Goal: Task Accomplishment & Management: Use online tool/utility

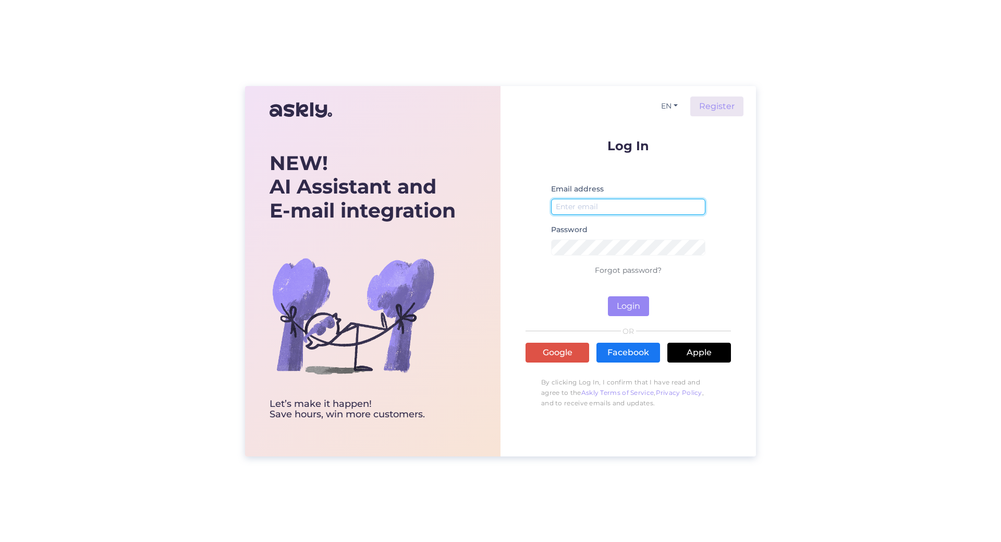
click at [584, 205] on input "email" at bounding box center [628, 207] width 154 height 16
type input "[EMAIL_ADDRESS][DOMAIN_NAME]"
click at [634, 309] on button "Login" at bounding box center [628, 306] width 41 height 20
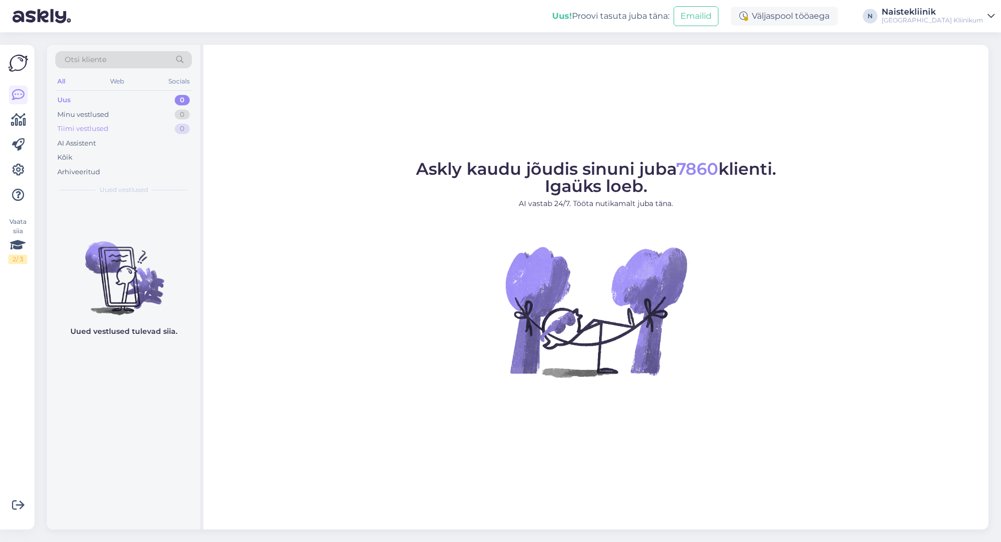
click at [84, 127] on div "Tiimi vestlused" at bounding box center [82, 129] width 51 height 10
click at [94, 111] on div "Minu vestlused" at bounding box center [83, 115] width 52 height 10
click at [90, 126] on div "Tiimi vestlused" at bounding box center [82, 129] width 51 height 10
click at [63, 113] on div "Minu vestlused" at bounding box center [83, 115] width 52 height 10
click at [323, 121] on div "Askly kaudu jõudis sinuni juba 7860 klienti. Igaüks loeb. AI vastab 24/7. Tööta…" at bounding box center [595, 287] width 785 height 485
